Goal: Navigation & Orientation: Find specific page/section

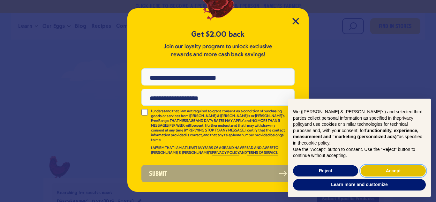
click at [397, 167] on button "Accept" at bounding box center [393, 170] width 65 height 11
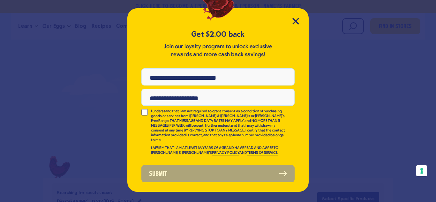
click at [154, 78] on input "Phone Number" at bounding box center [217, 76] width 153 height 17
type input "**********"
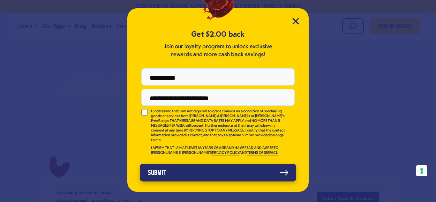
click at [281, 166] on button "Submit" at bounding box center [218, 173] width 156 height 18
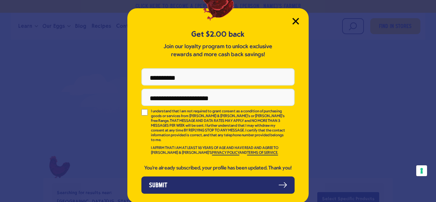
click at [296, 19] on icon "Close Modal" at bounding box center [295, 21] width 7 height 7
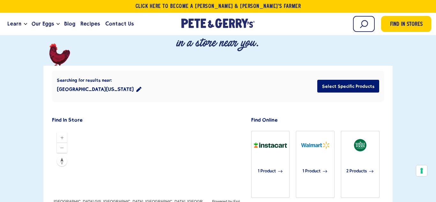
scroll to position [109, 0]
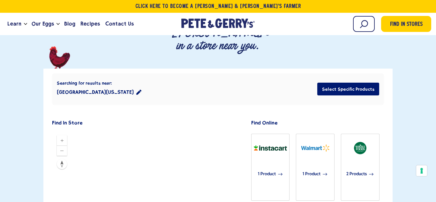
click at [205, 131] on div at bounding box center [147, 169] width 190 height 77
click at [211, 131] on div at bounding box center [147, 169] width 190 height 77
click at [219, 131] on div at bounding box center [147, 169] width 190 height 77
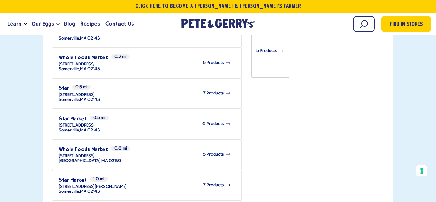
scroll to position [0, 0]
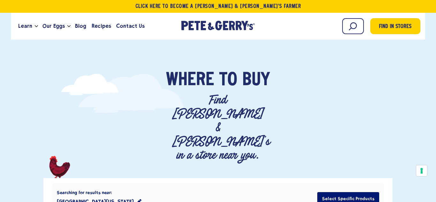
click at [129, 195] on button "[GEOGRAPHIC_DATA][US_STATE]" at bounding box center [99, 201] width 85 height 13
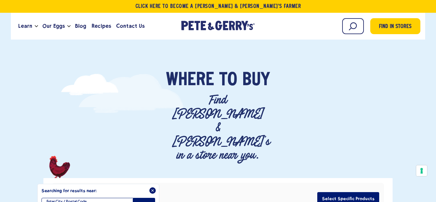
click at [61, 198] on input "*****" at bounding box center [98, 205] width 114 height 15
click at [45, 198] on input "filter" at bounding box center [98, 205] width 114 height 15
type input "*****"
click at [146, 202] on icon "Search" at bounding box center [143, 205] width 7 height 7
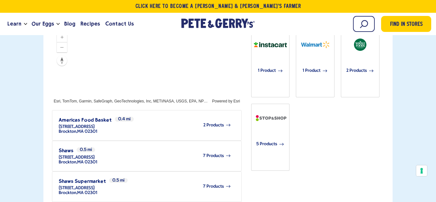
scroll to position [196, 0]
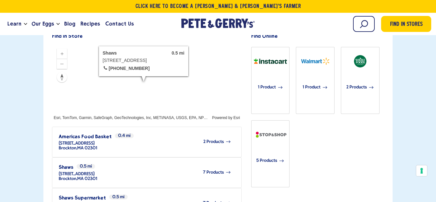
click at [227, 169] on icon at bounding box center [228, 172] width 6 height 6
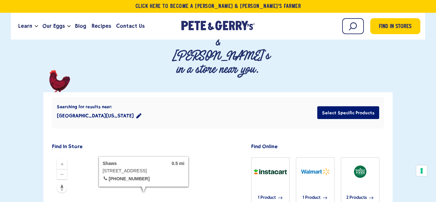
scroll to position [0, 0]
